Goal: Navigation & Orientation: Find specific page/section

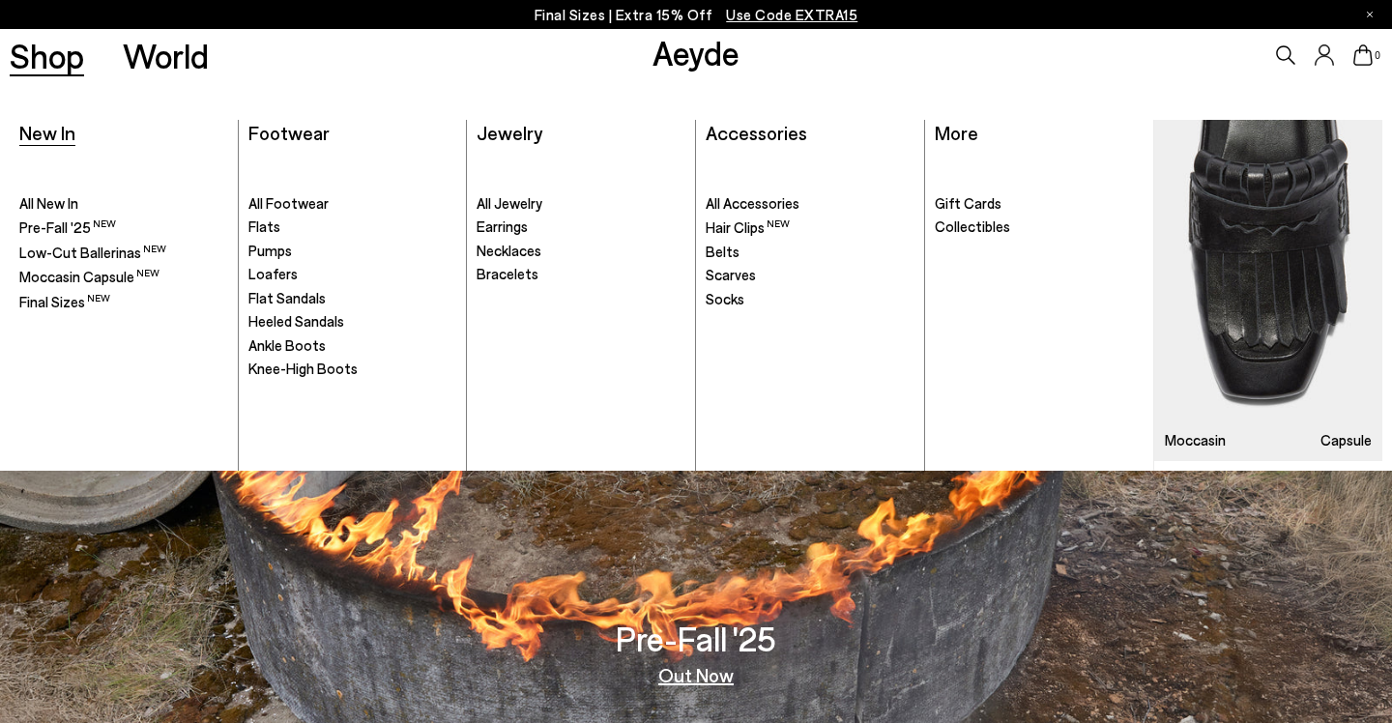
click at [63, 132] on span "New In" at bounding box center [47, 132] width 56 height 23
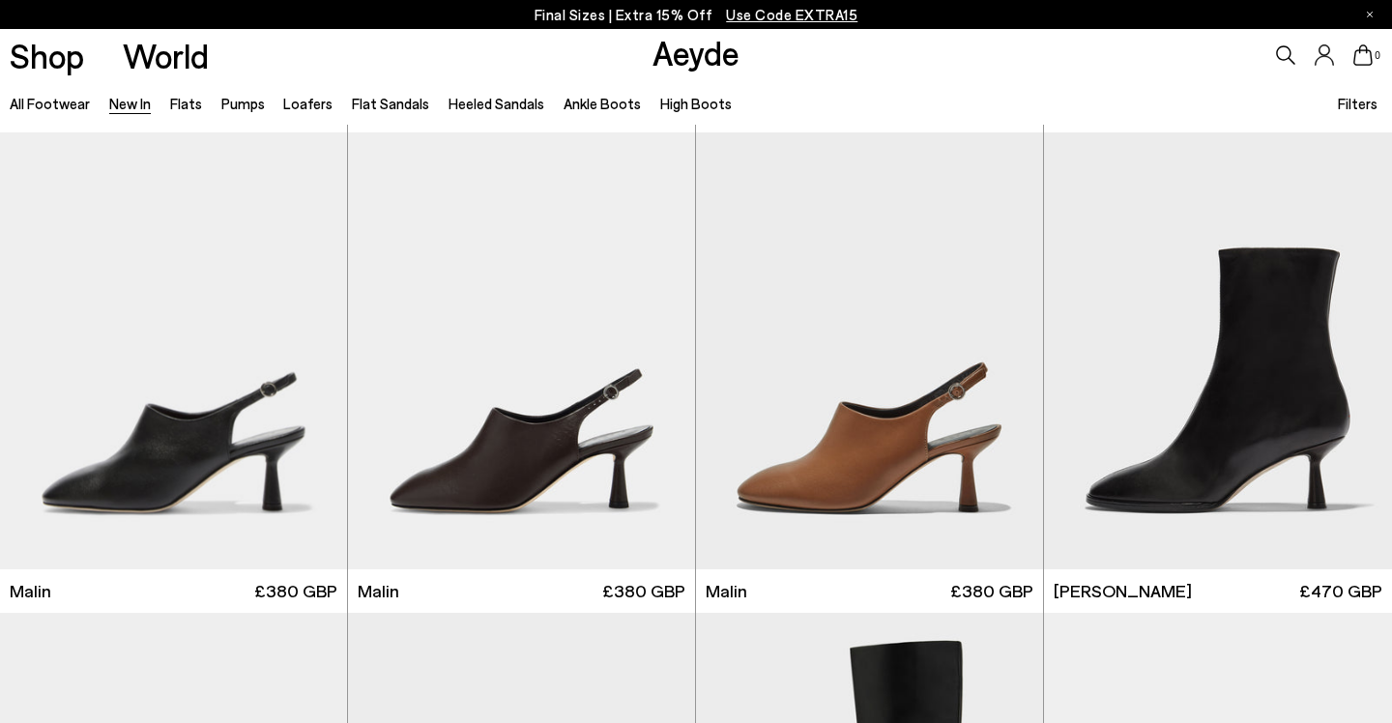
scroll to position [4770, 0]
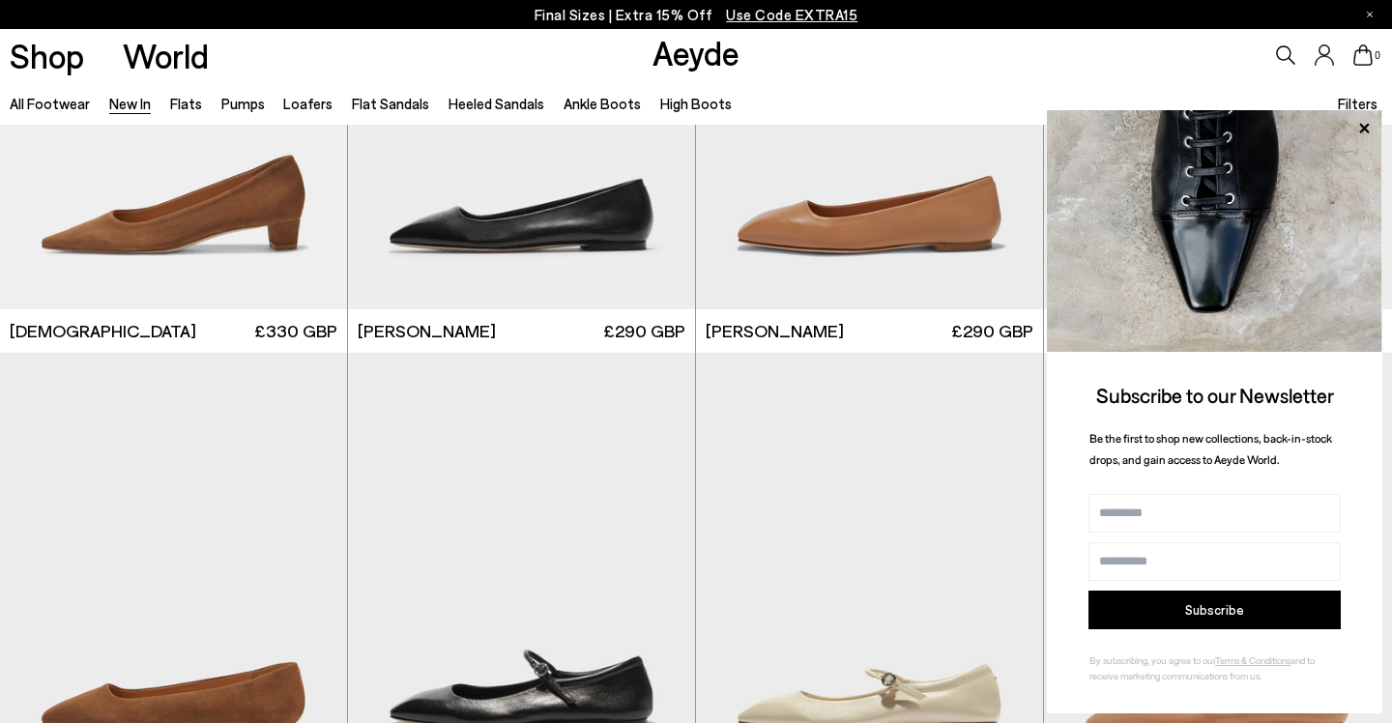
scroll to position [8420, 0]
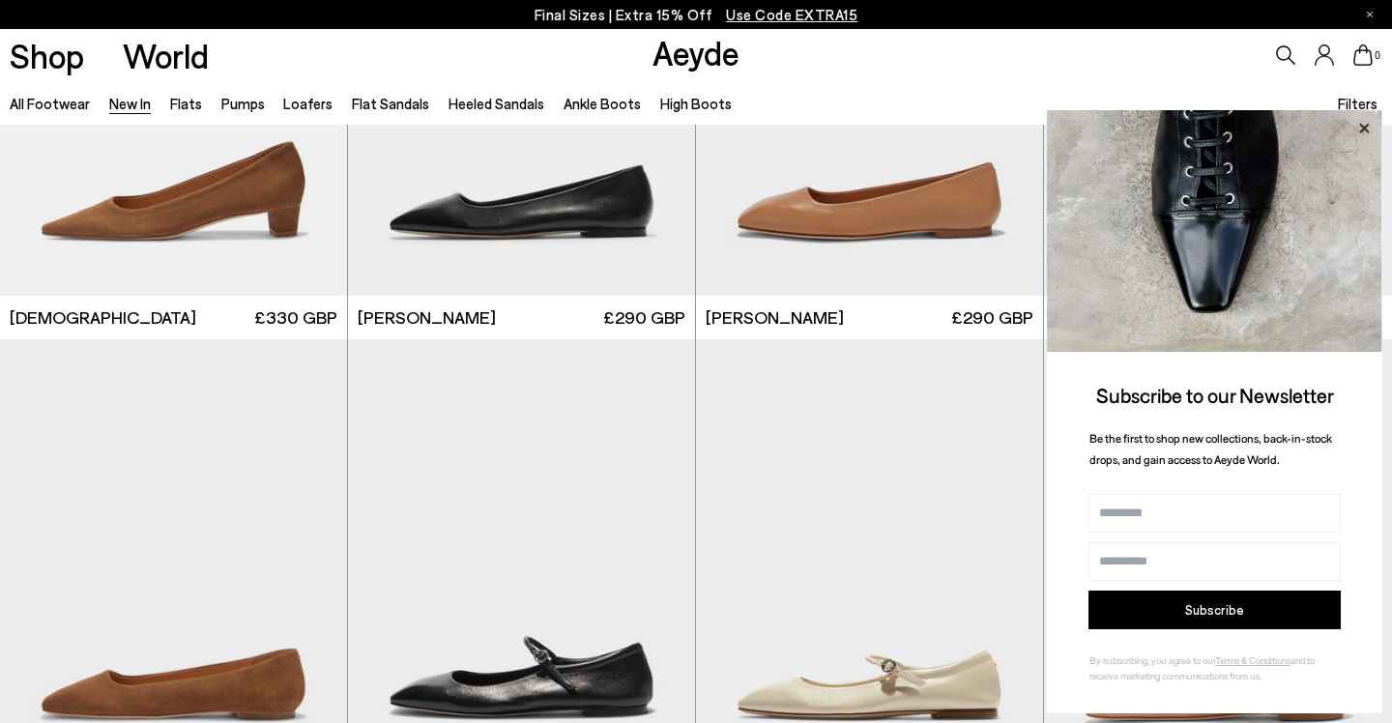
click at [1363, 127] on icon at bounding box center [1363, 128] width 25 height 25
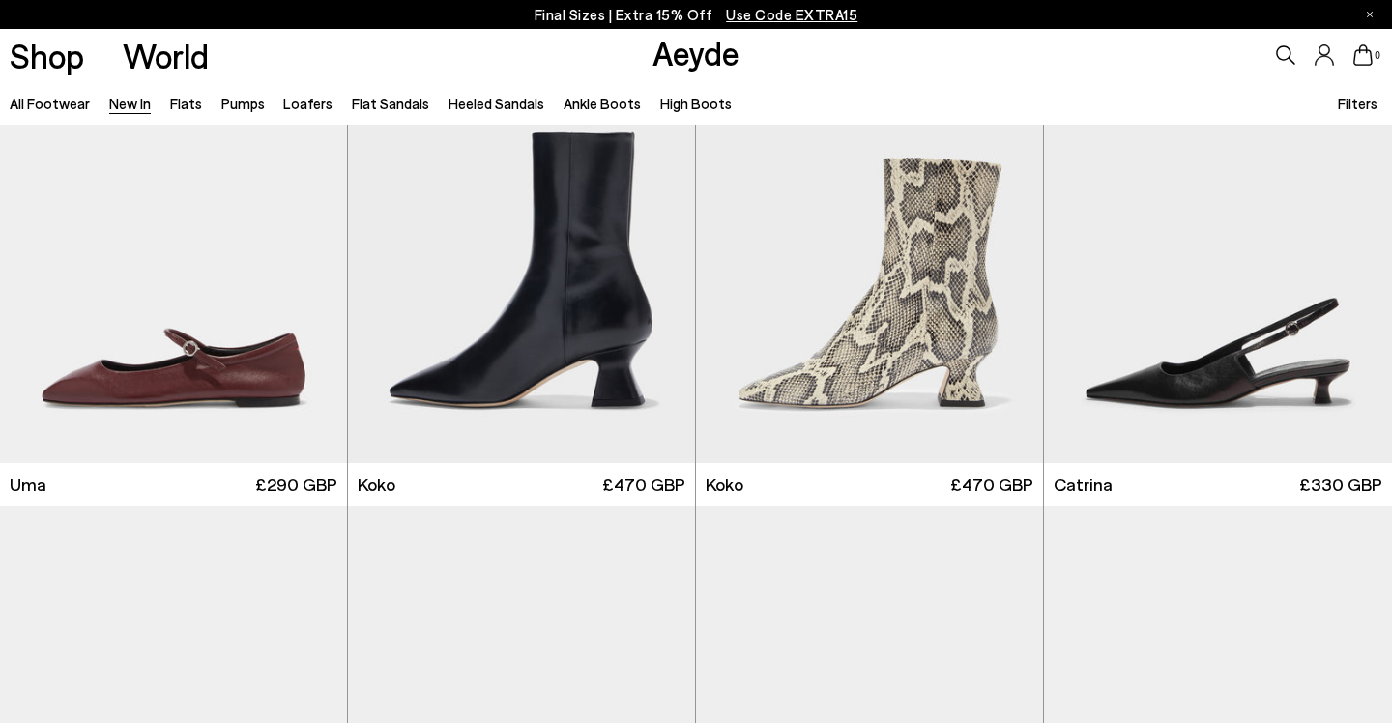
scroll to position [9261, 0]
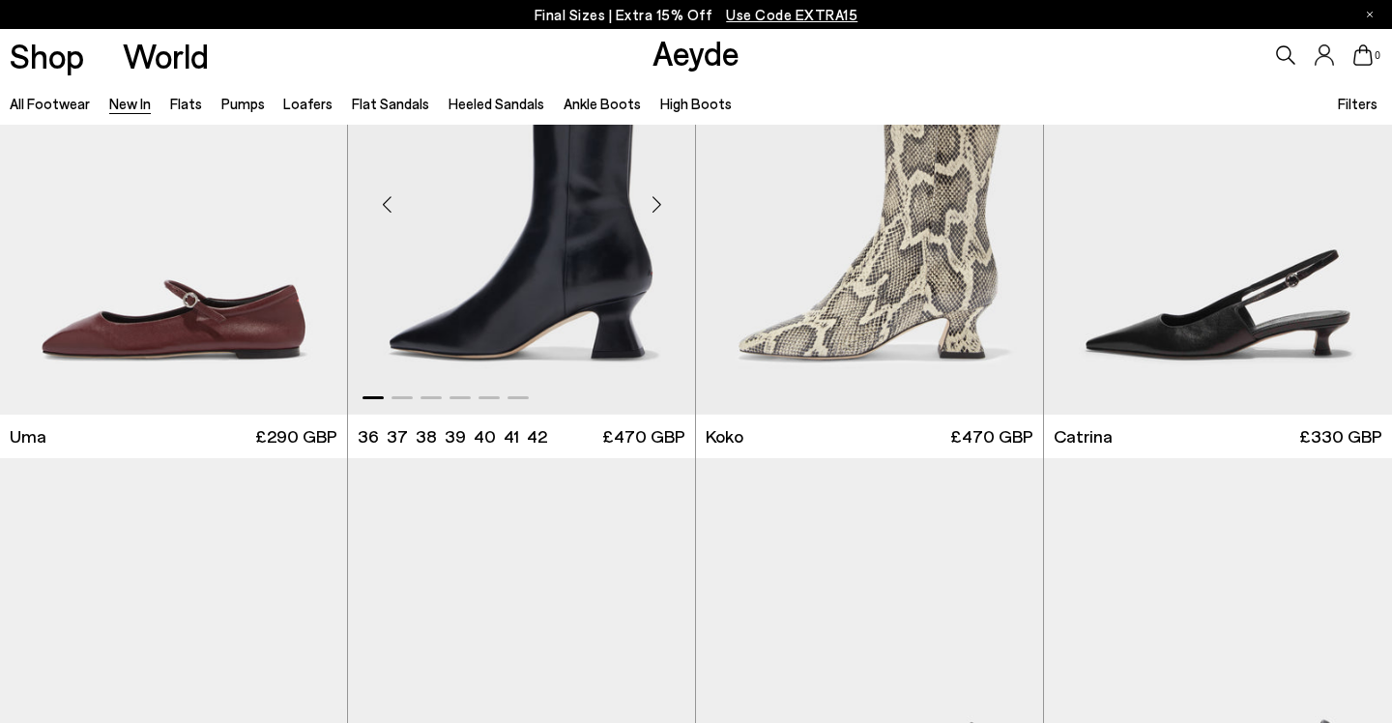
click at [652, 215] on div "Next slide" at bounding box center [656, 204] width 58 height 58
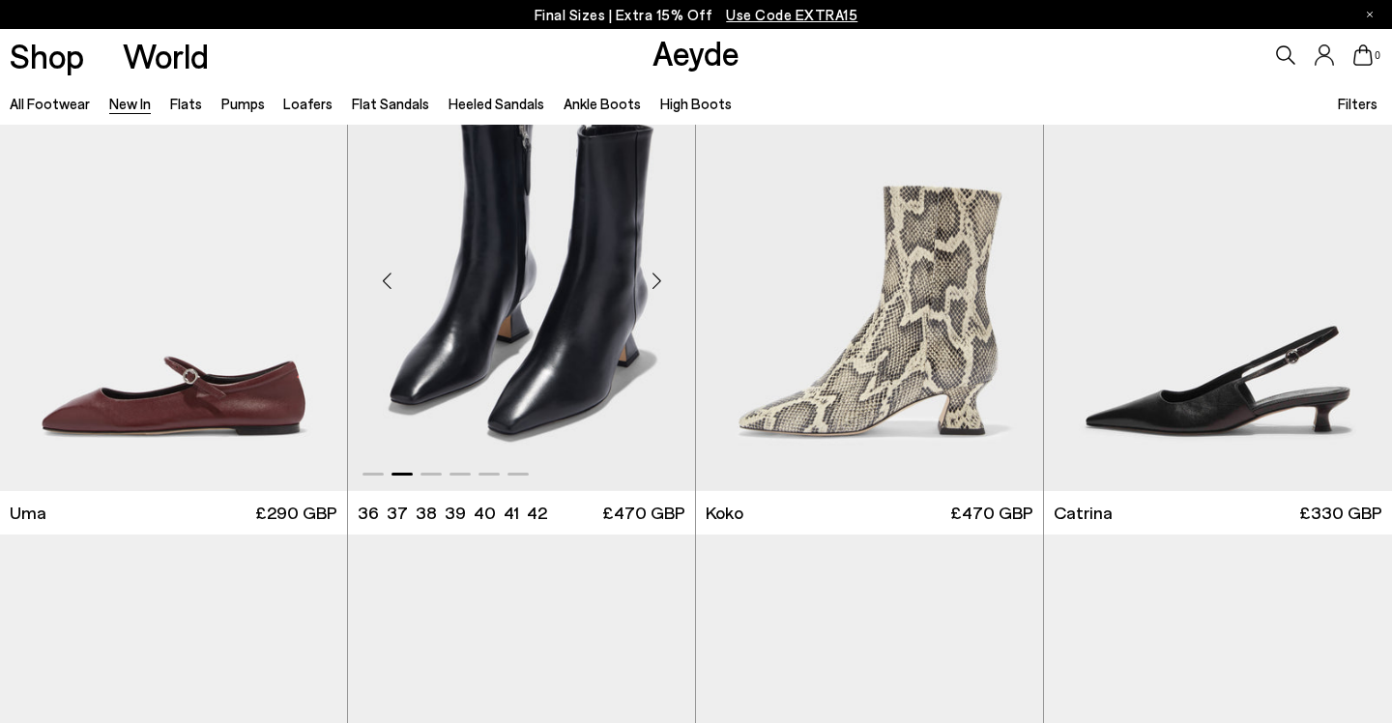
scroll to position [9144, 0]
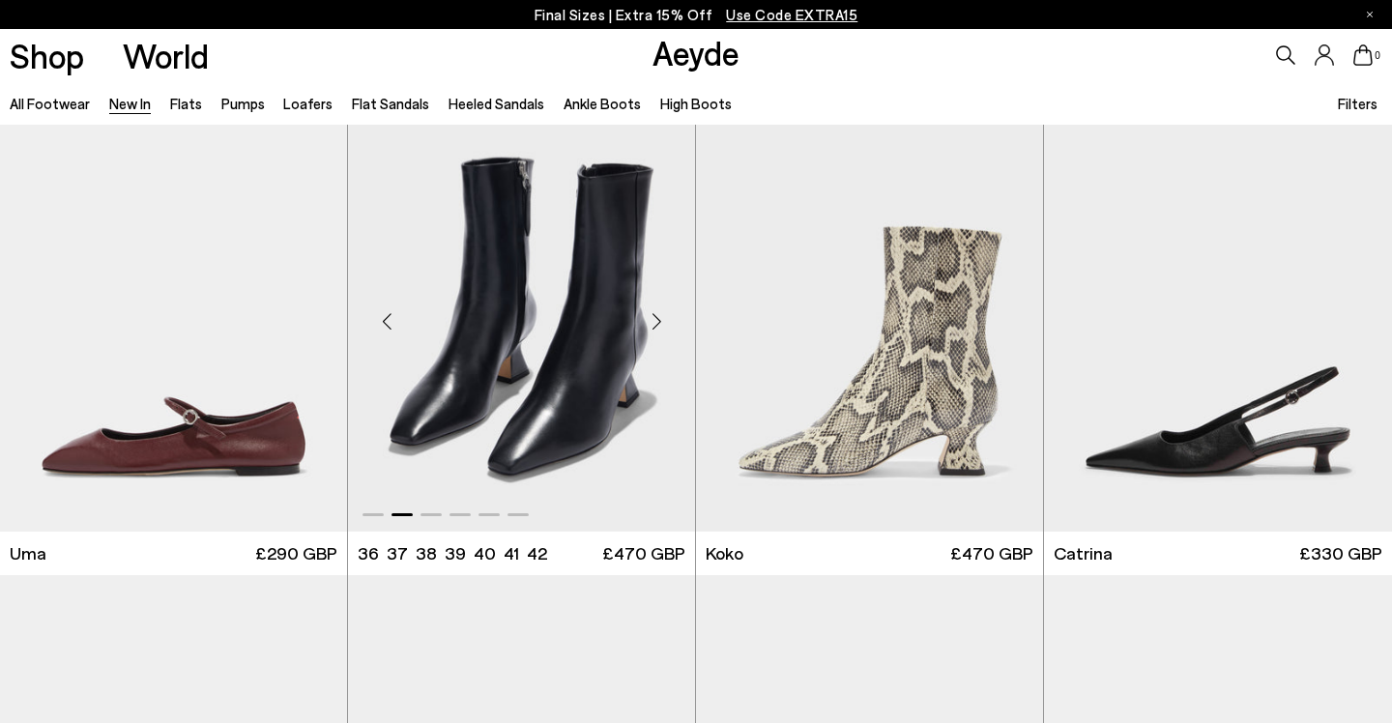
click at [670, 315] on div "Next slide" at bounding box center [656, 321] width 58 height 58
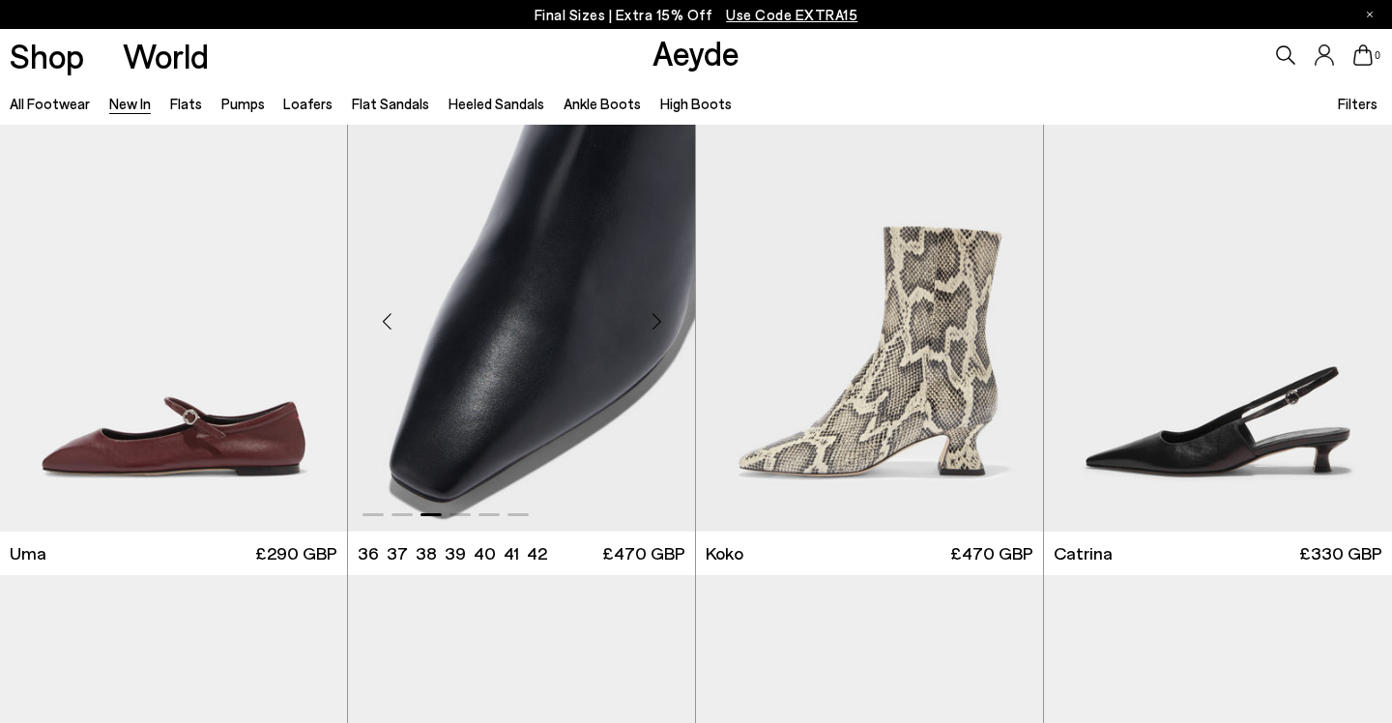
click at [670, 315] on div "Next slide" at bounding box center [656, 321] width 58 height 58
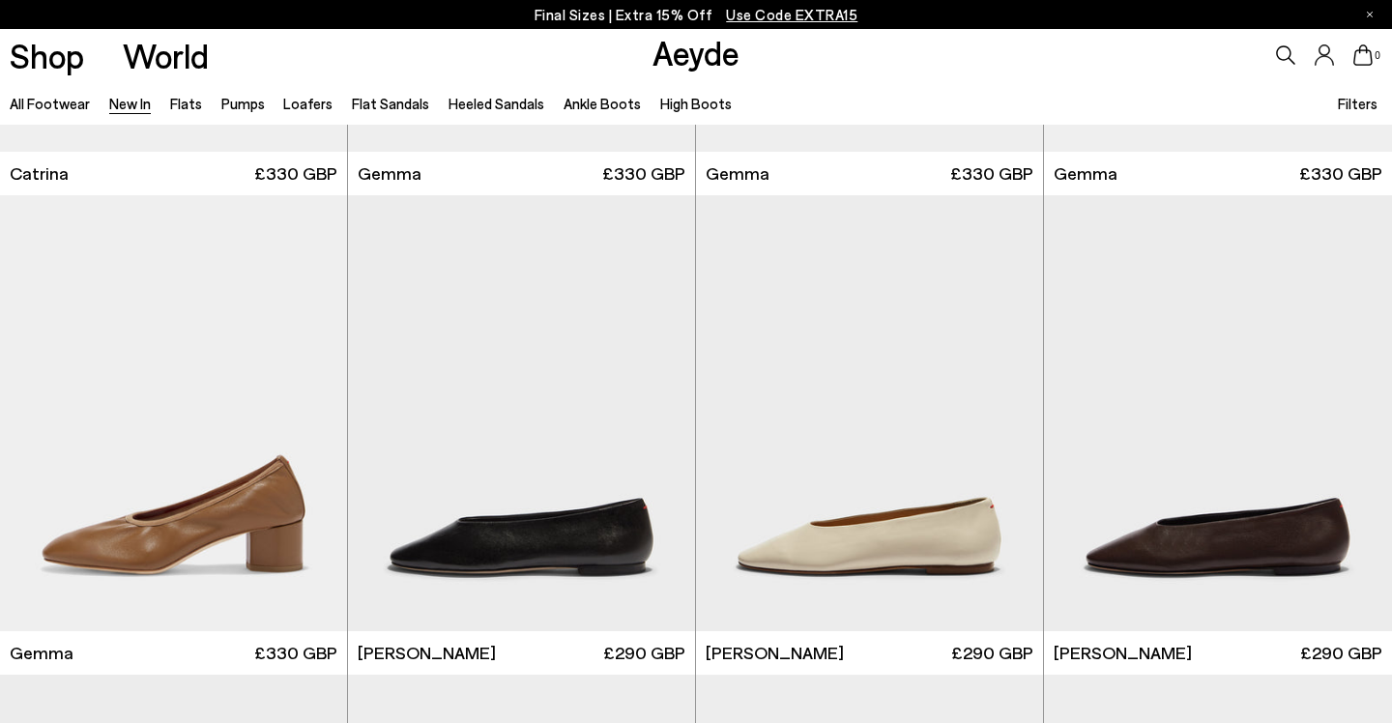
scroll to position [8348, 0]
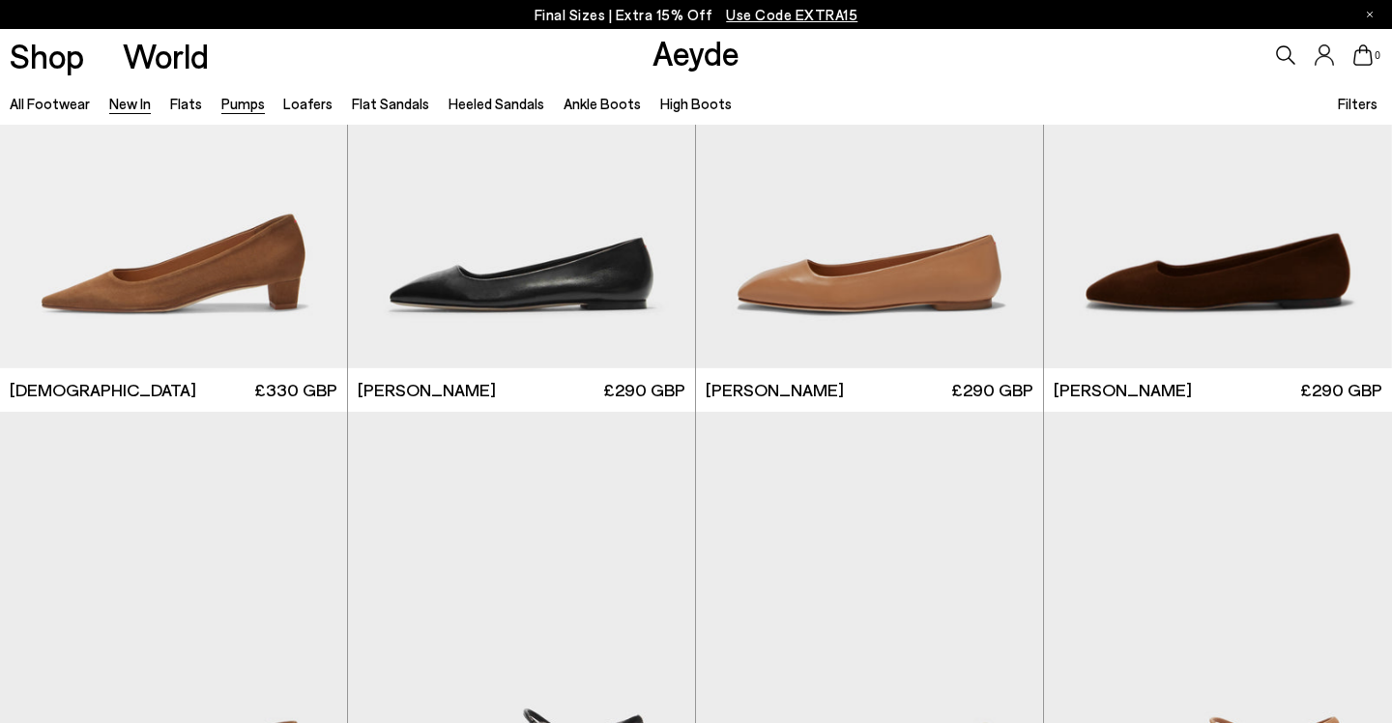
click at [222, 110] on link "Pumps" at bounding box center [242, 103] width 43 height 17
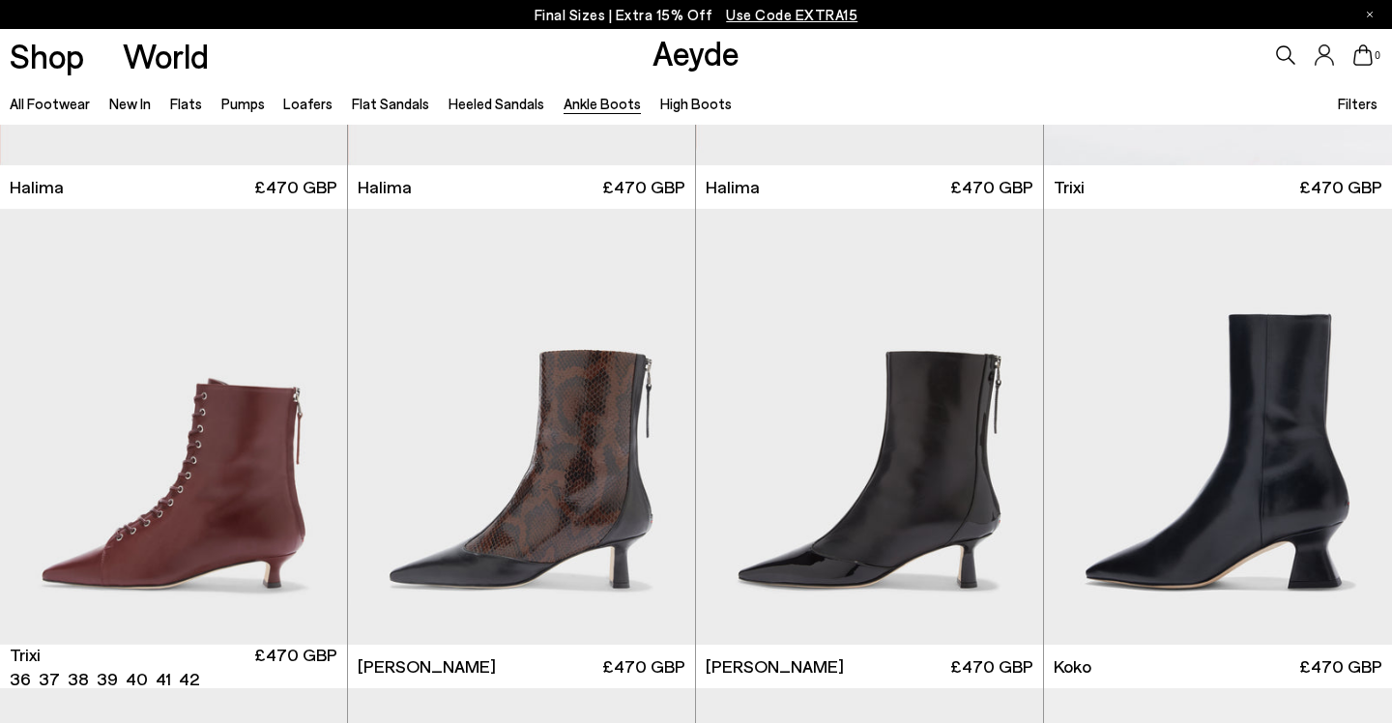
scroll to position [523, 0]
